Goal: Information Seeking & Learning: Learn about a topic

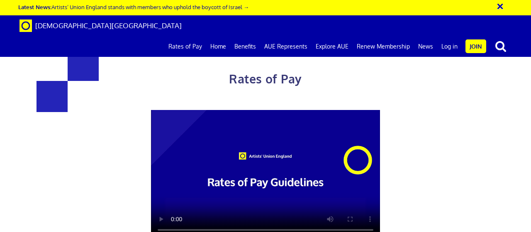
scroll to position [332, 0]
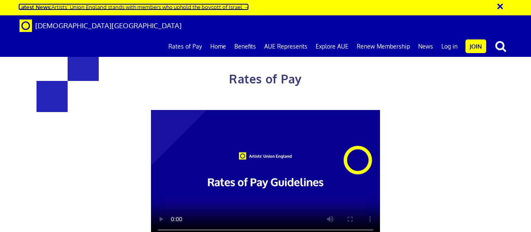
click at [239, 6] on link "Latest News: Artists’ Union England stands with members who uphold the boycott …" at bounding box center [133, 6] width 231 height 7
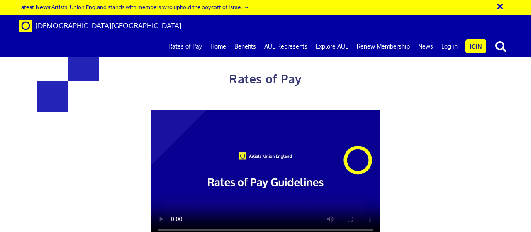
click at [255, 36] on link "Benefits" at bounding box center [245, 46] width 30 height 21
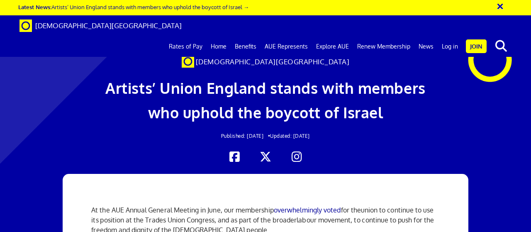
scroll to position [216, 0]
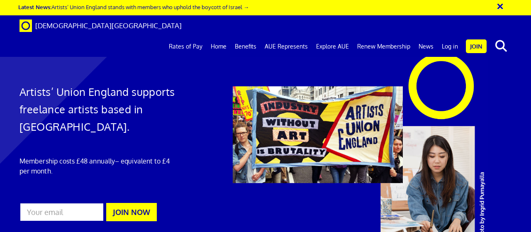
scroll to position [0, 2]
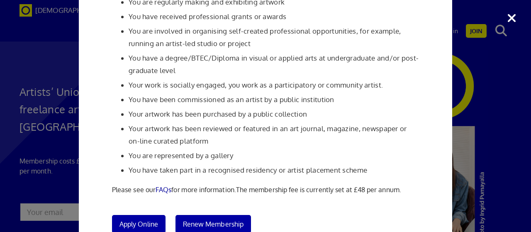
scroll to position [166, 0]
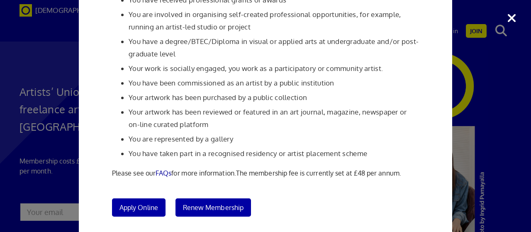
click at [514, 21] on div "Membership Criteria In order to join Artists' Union England: You have to be a p…" at bounding box center [265, 116] width 531 height 232
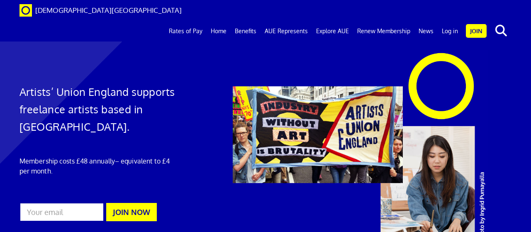
scroll to position [0, 0]
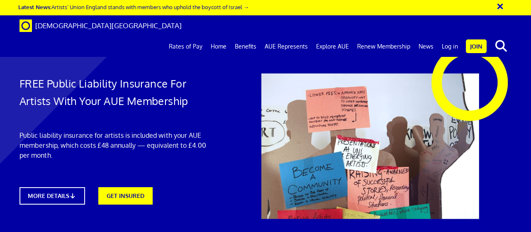
scroll to position [83, 0]
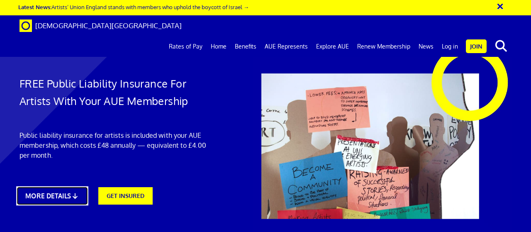
click at [75, 192] on icon at bounding box center [75, 195] width 8 height 6
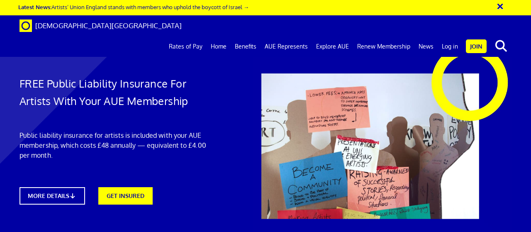
scroll to position [83, 0]
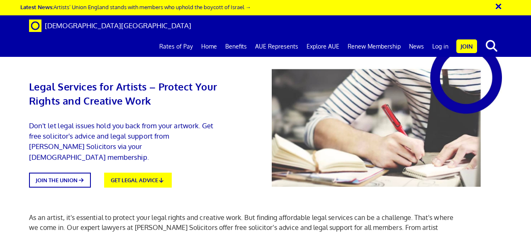
scroll to position [431, 0]
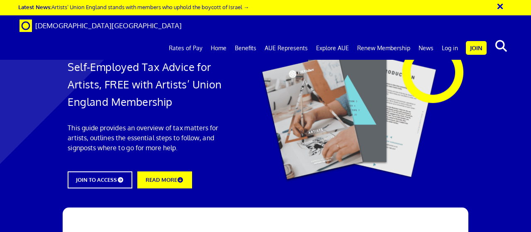
scroll to position [1062, 0]
